Goal: Check status

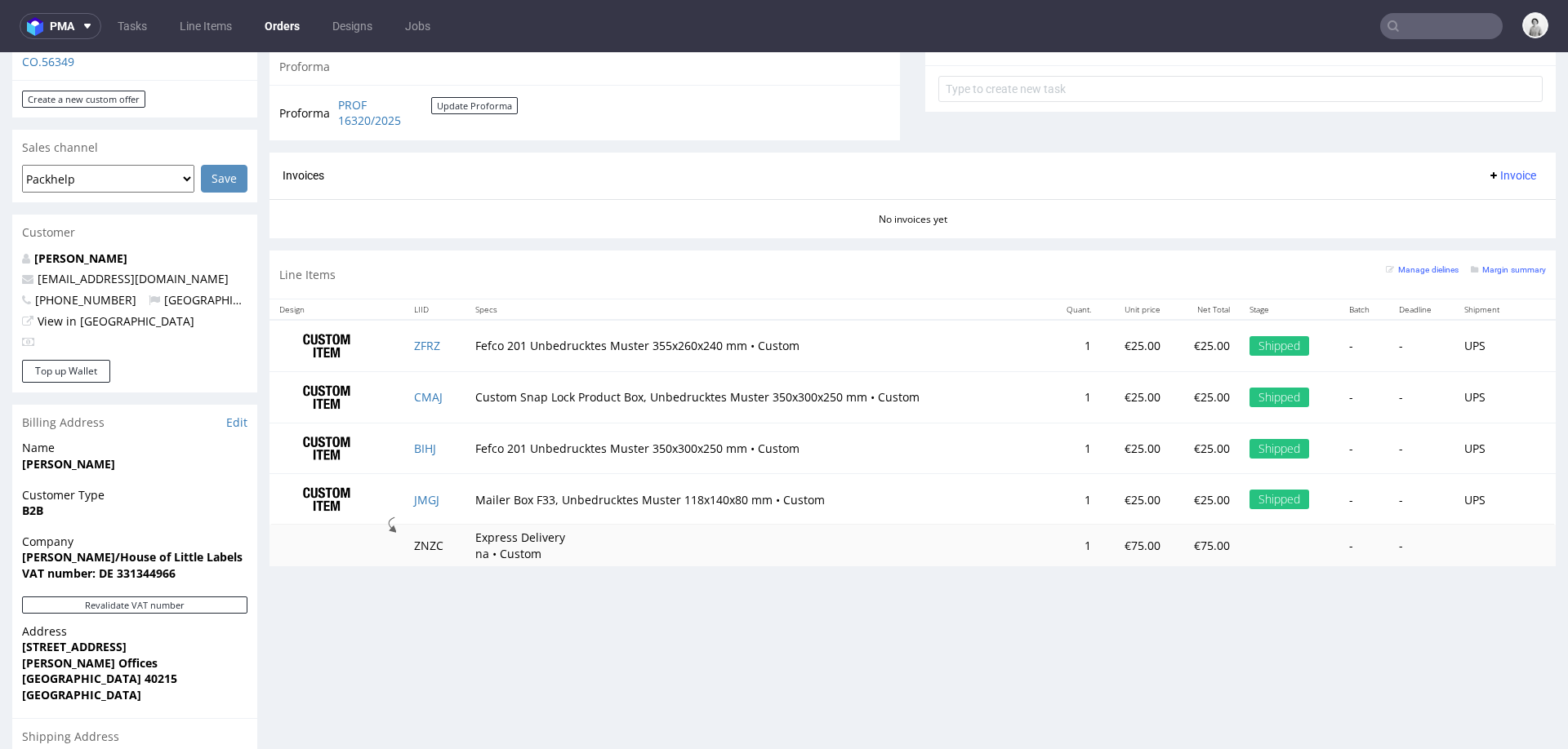
scroll to position [610, 0]
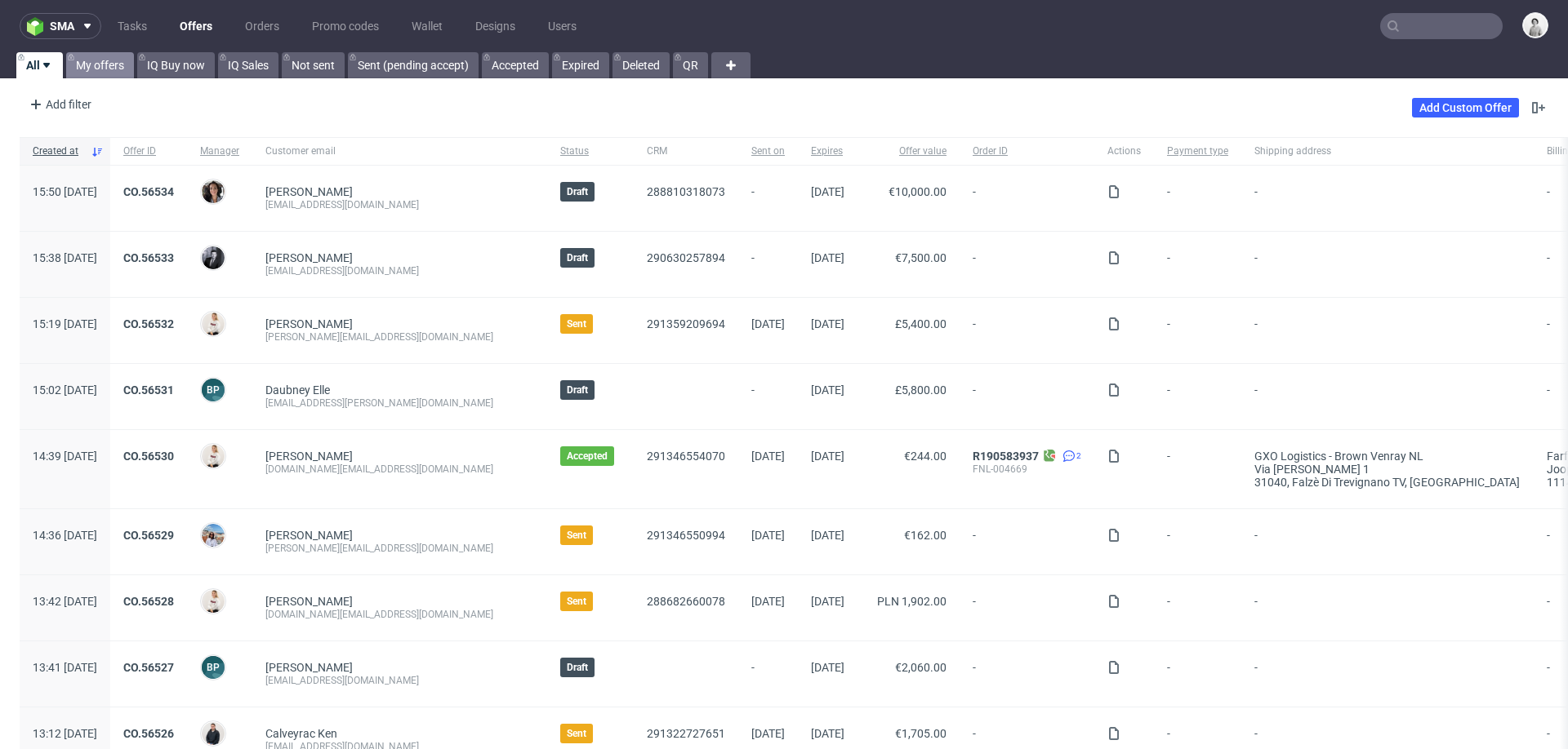
click at [104, 68] on link "My offers" at bounding box center [99, 65] width 68 height 26
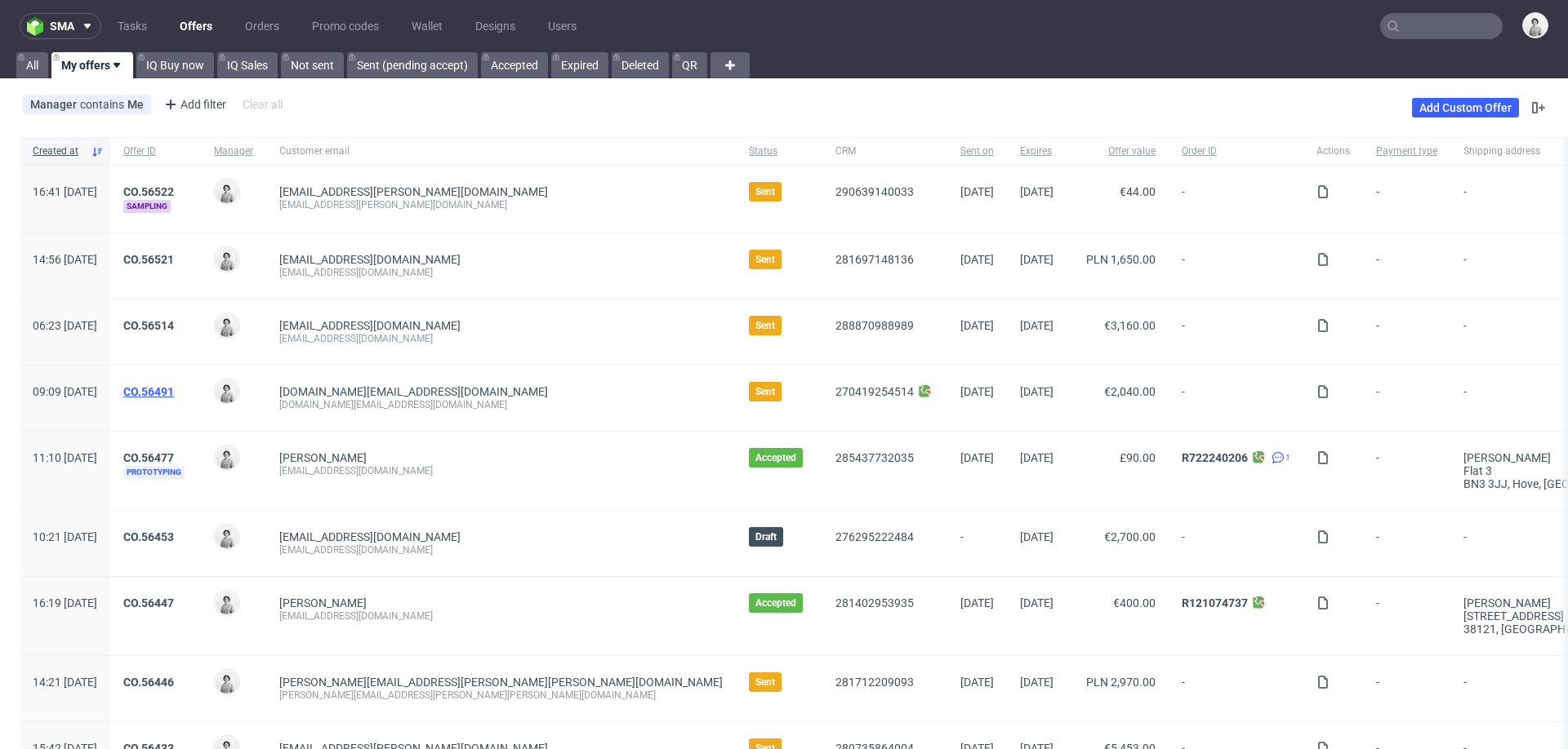
click at [174, 389] on link "CO.56491" at bounding box center [149, 392] width 50 height 13
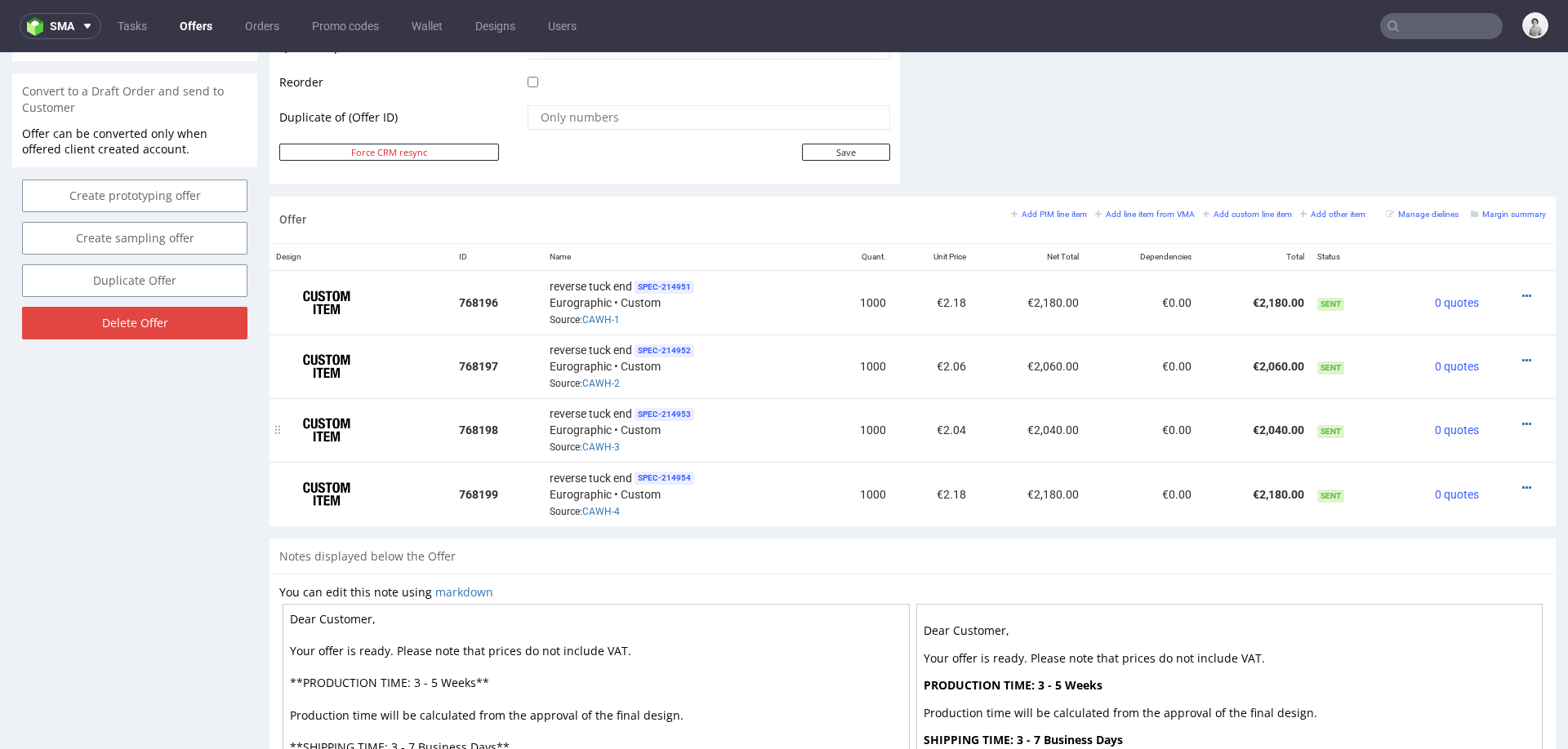
scroll to position [829, 0]
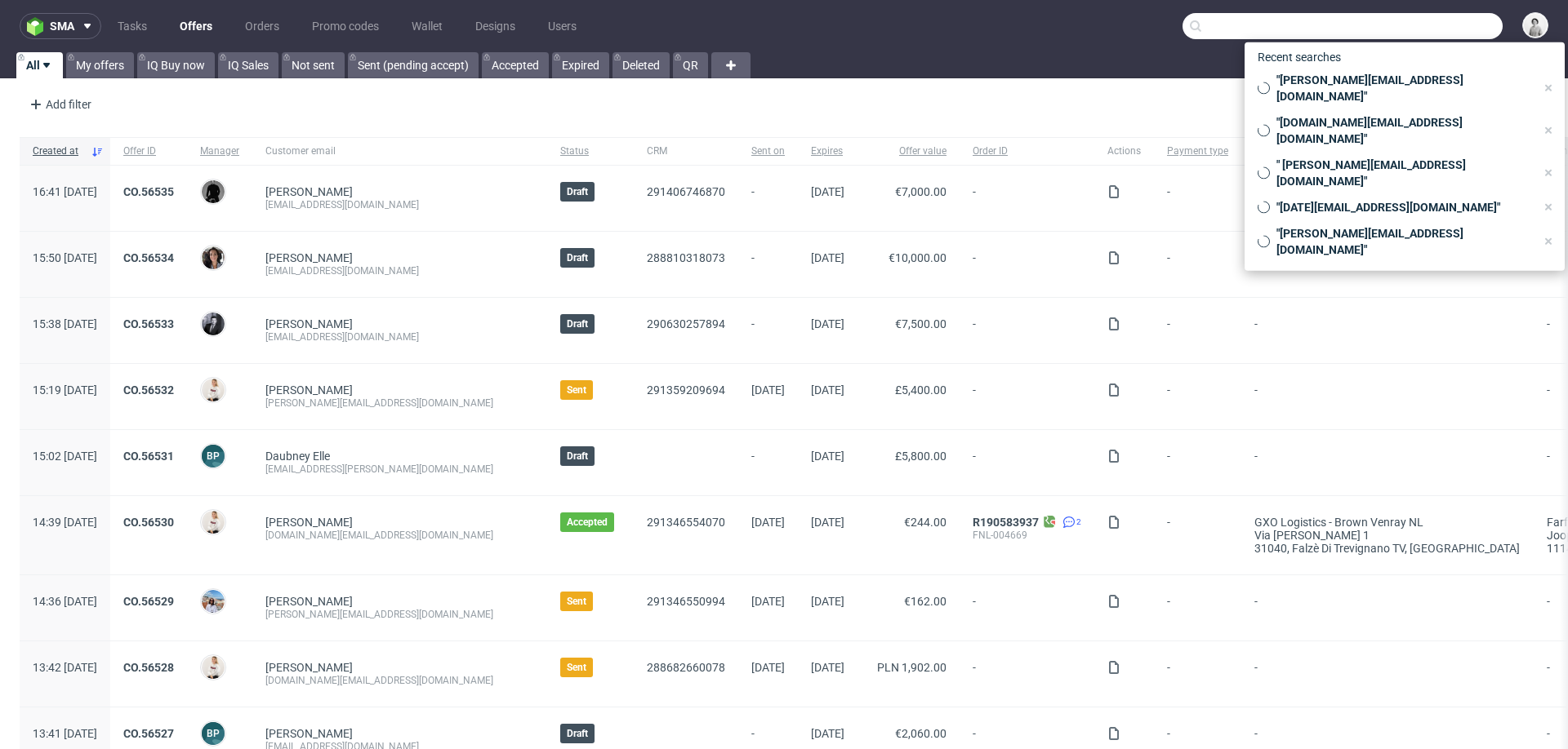
click at [1414, 35] on input "text" at bounding box center [1342, 26] width 320 height 26
paste input "[EMAIL_ADDRESS][PERSON_NAME][DOMAIN_NAME]"
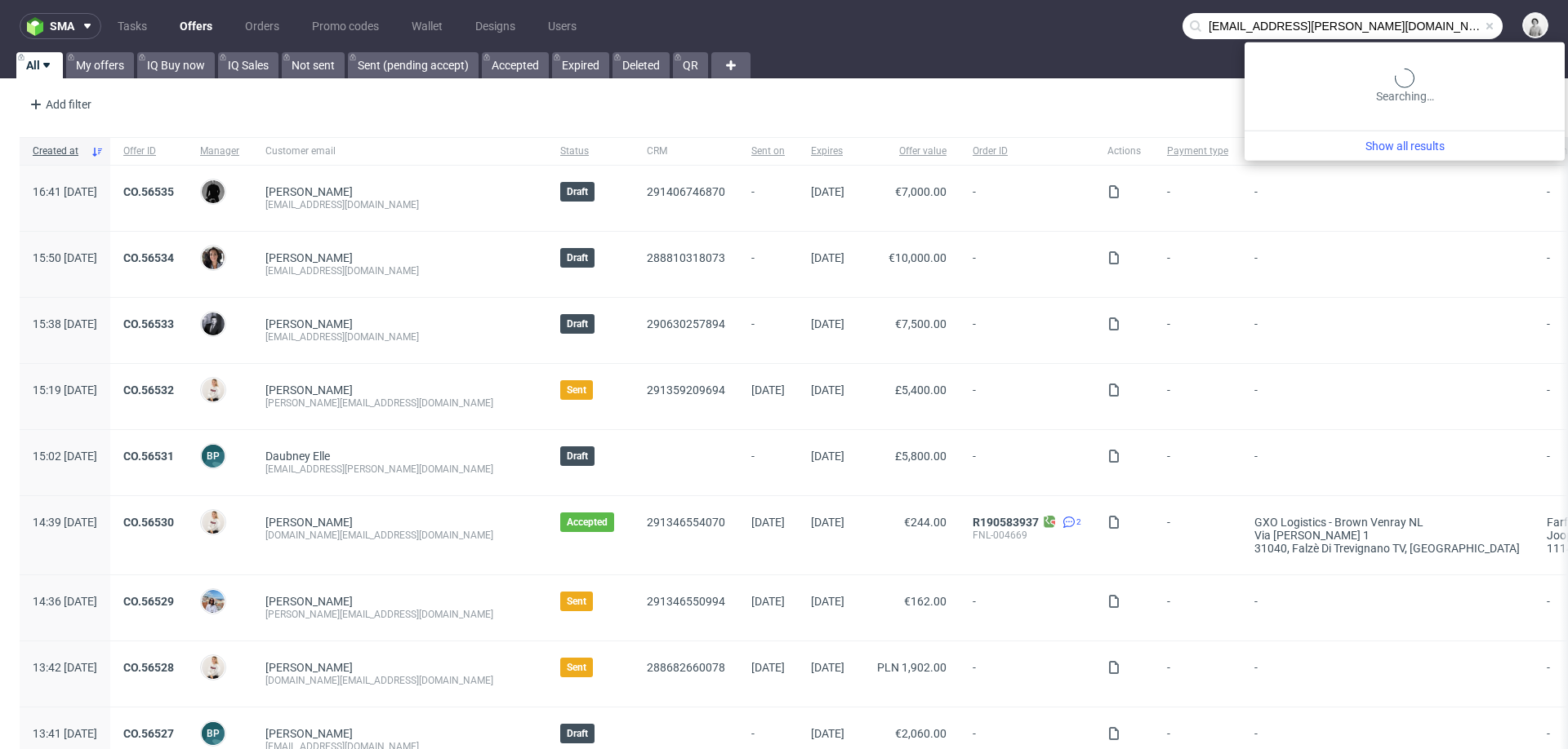
type input "[EMAIL_ADDRESS][PERSON_NAME][DOMAIN_NAME]"
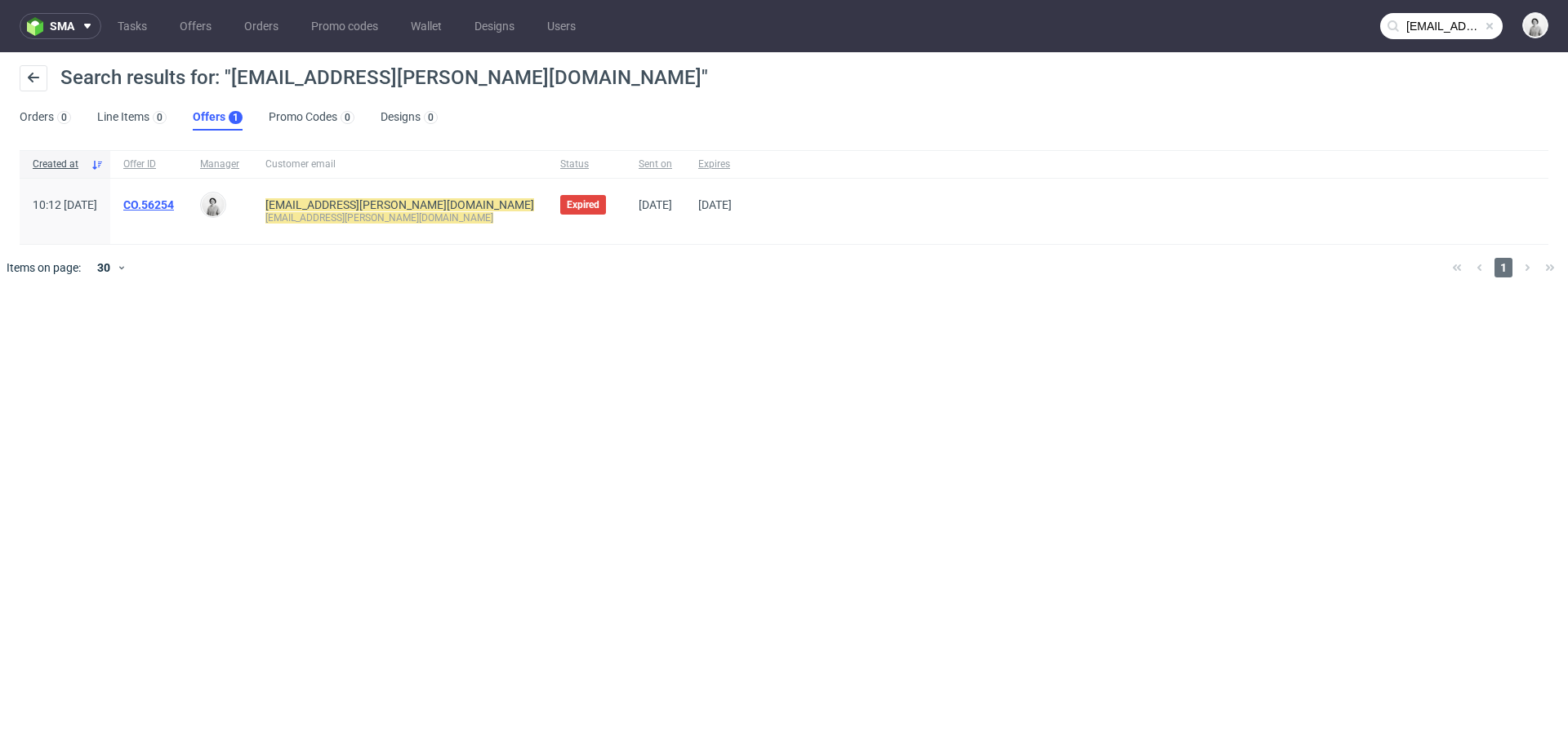
click at [174, 202] on link "CO.56254" at bounding box center [149, 204] width 50 height 13
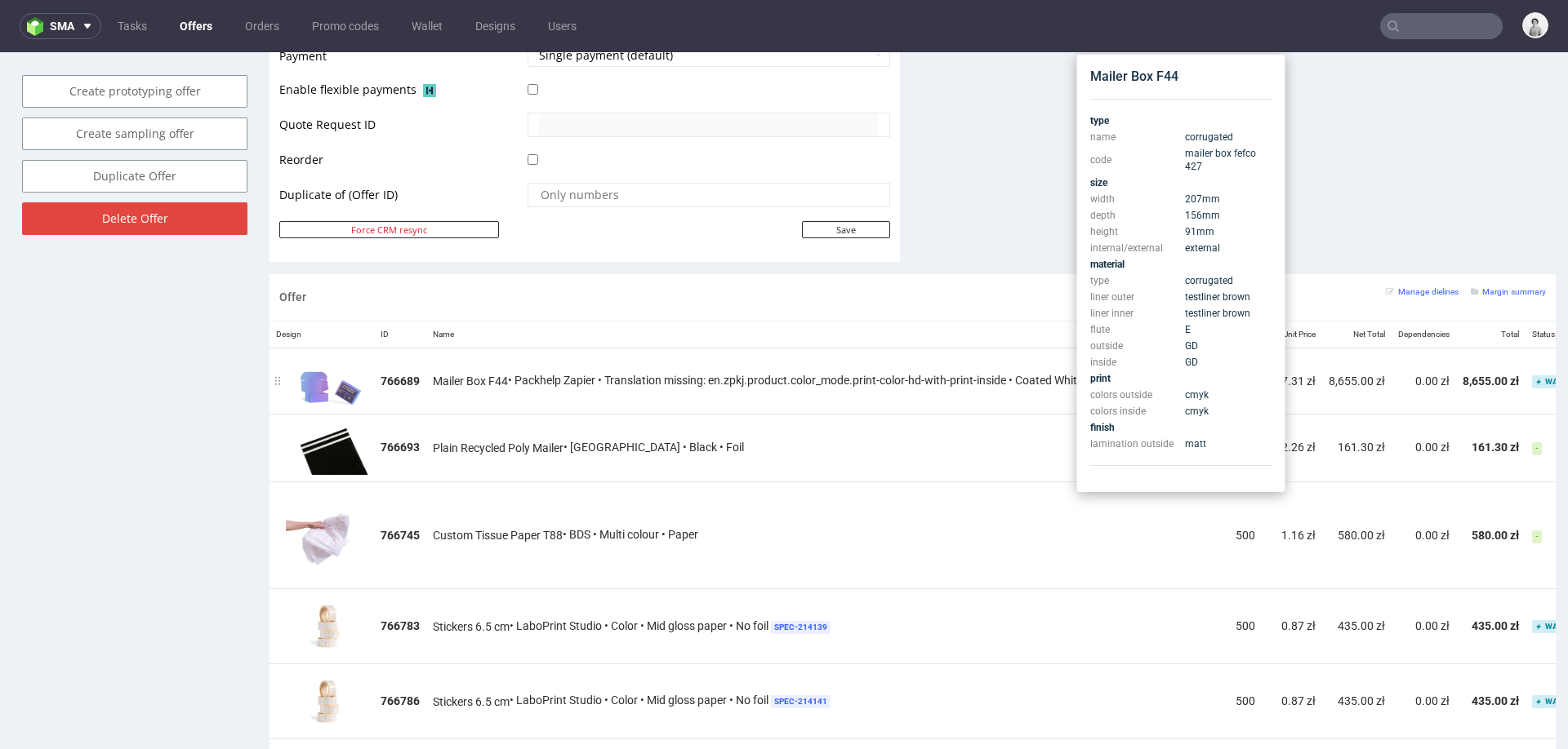
scroll to position [784, 0]
